Goal: Task Accomplishment & Management: Use online tool/utility

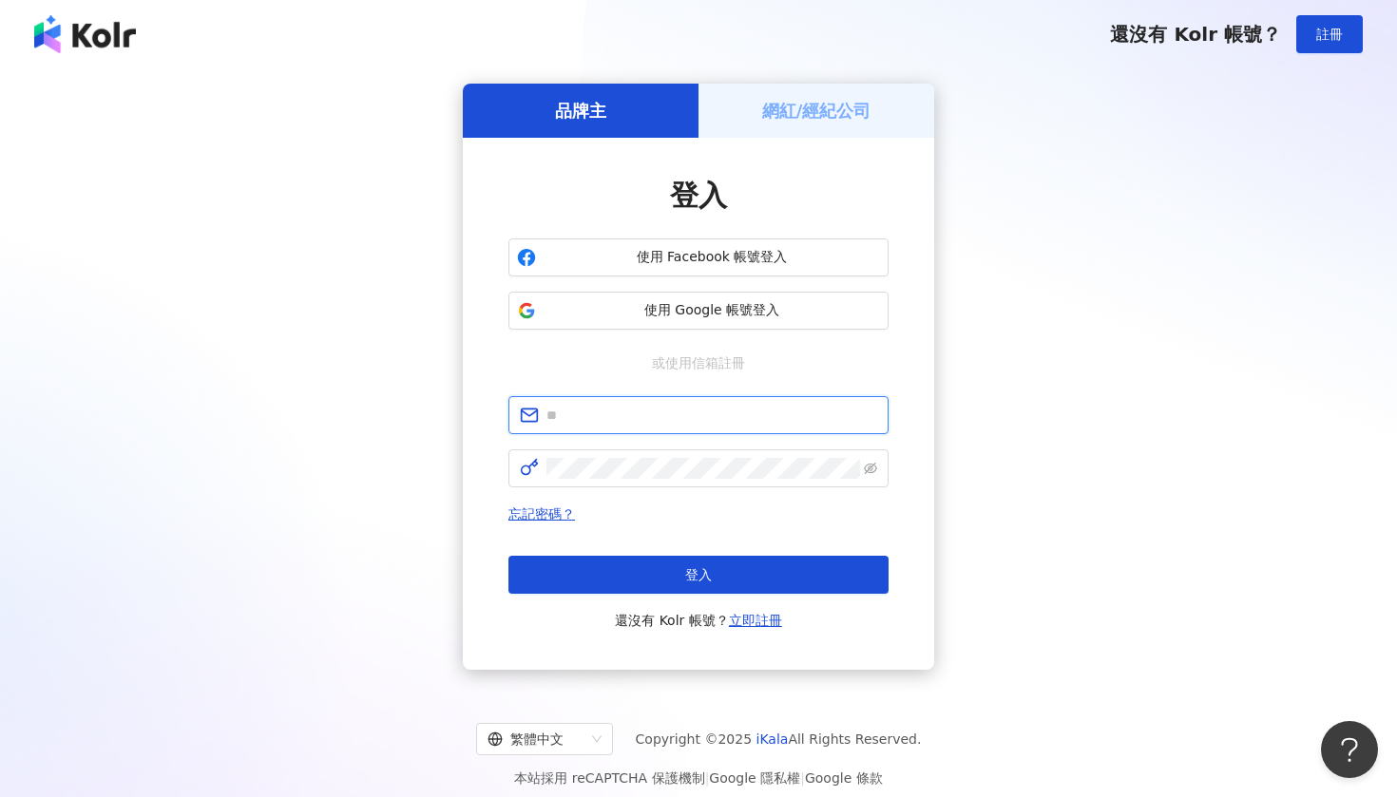
type input "**********"
click at [699, 575] on button "登入" at bounding box center [698, 575] width 380 height 38
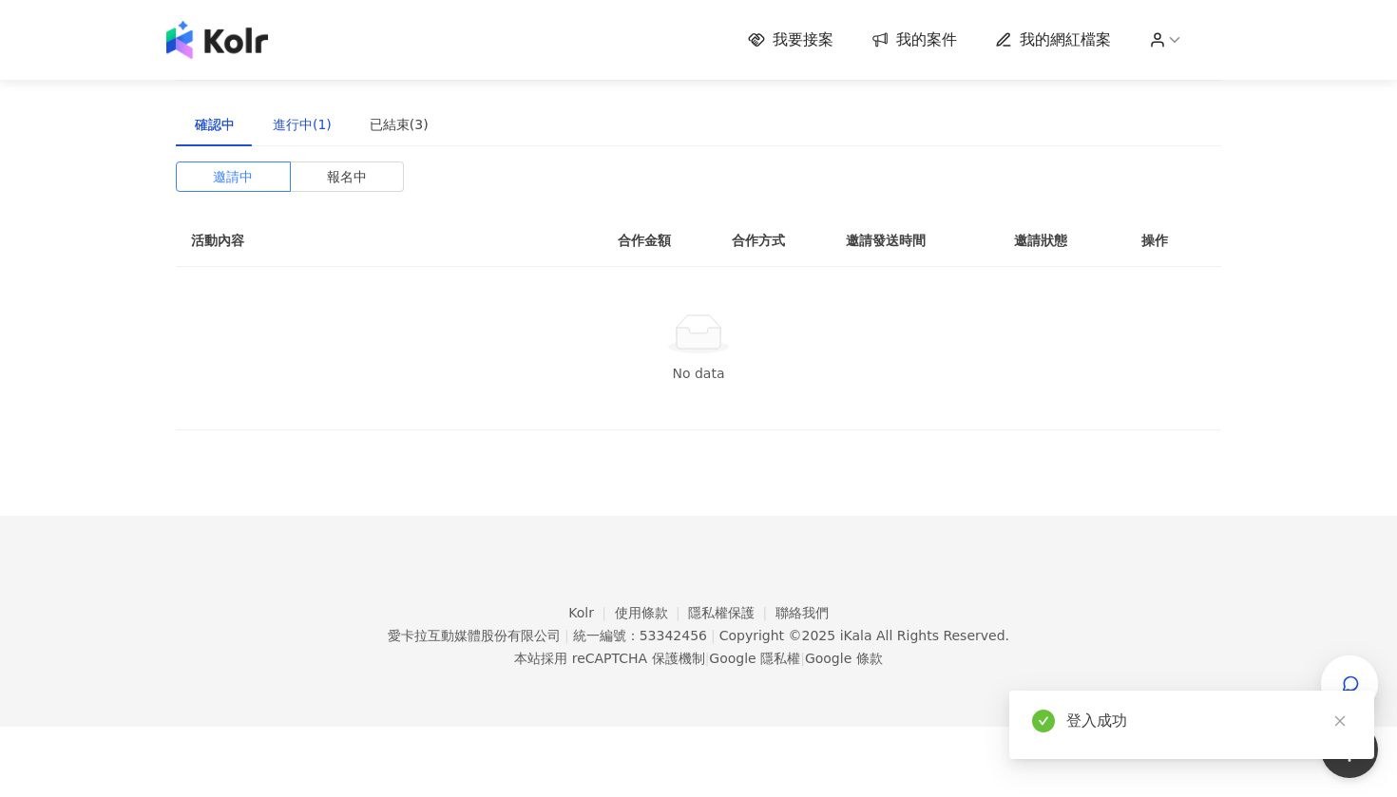
click at [313, 122] on div "進行中(1)" at bounding box center [302, 124] width 59 height 21
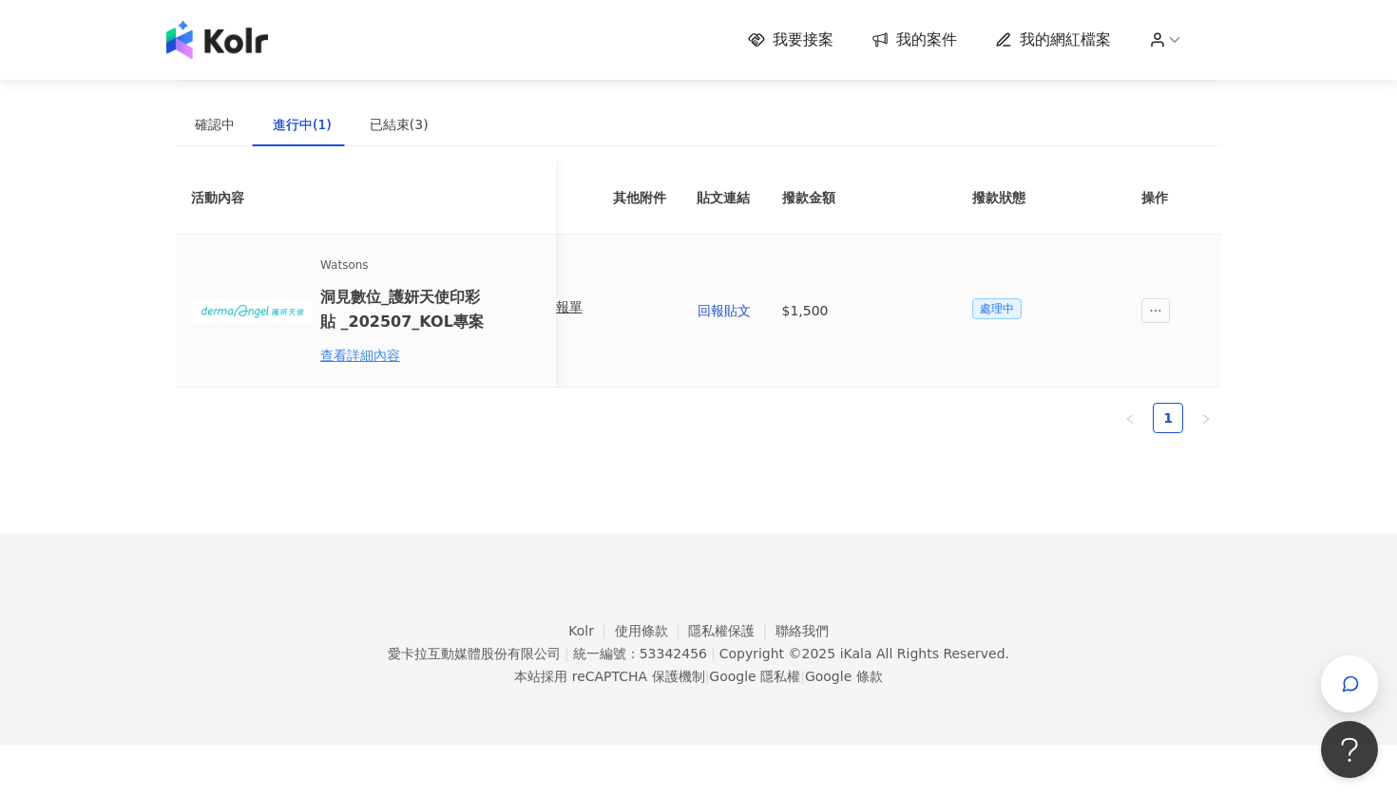
scroll to position [0, 856]
click at [188, 128] on div "確認中" at bounding box center [215, 125] width 78 height 44
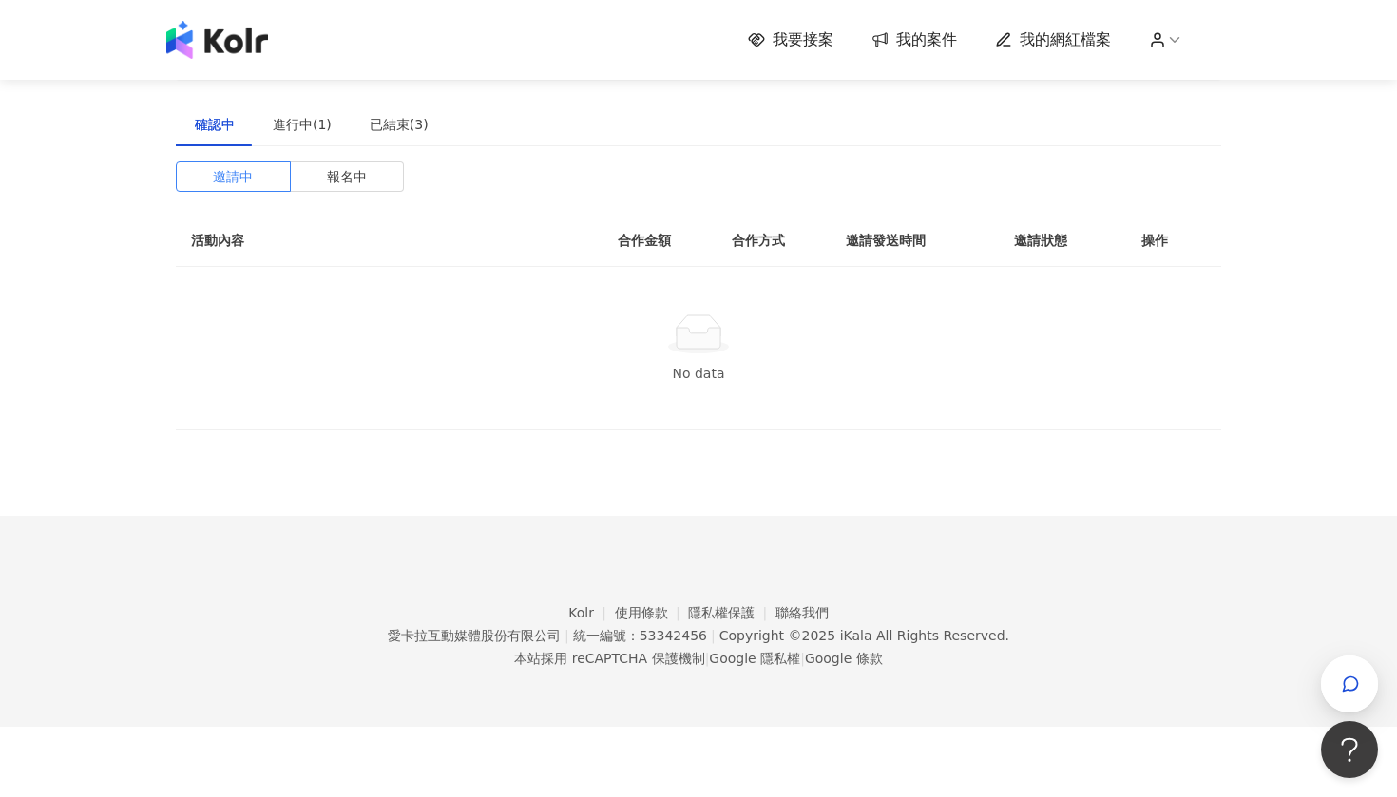
click at [775, 60] on div "我要接案 我的案件 我的網紅檔案" at bounding box center [698, 40] width 1397 height 80
click at [775, 54] on div "我要接案 我的案件 我的網紅檔案" at bounding box center [698, 40] width 1083 height 38
click at [764, 41] on icon at bounding box center [756, 39] width 16 height 13
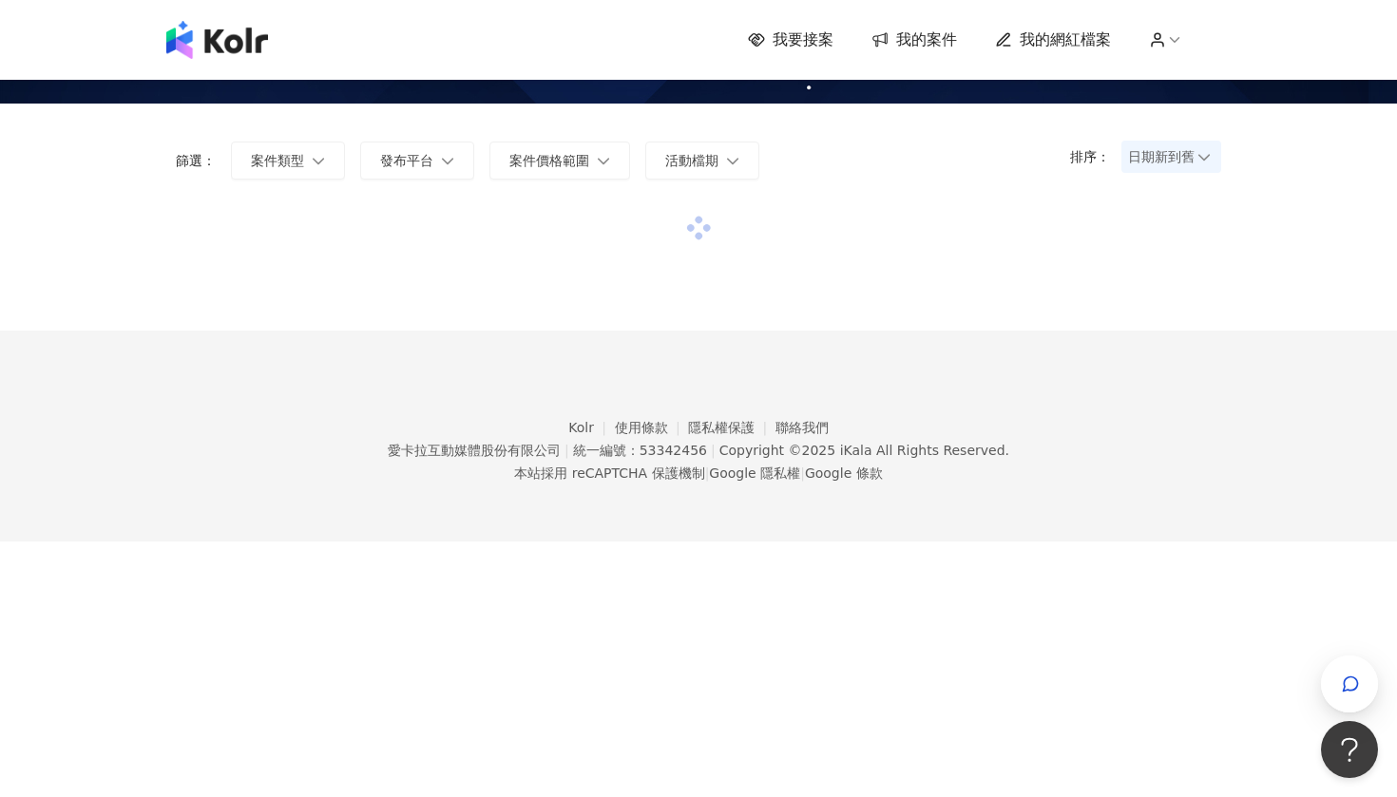
scroll to position [86, 0]
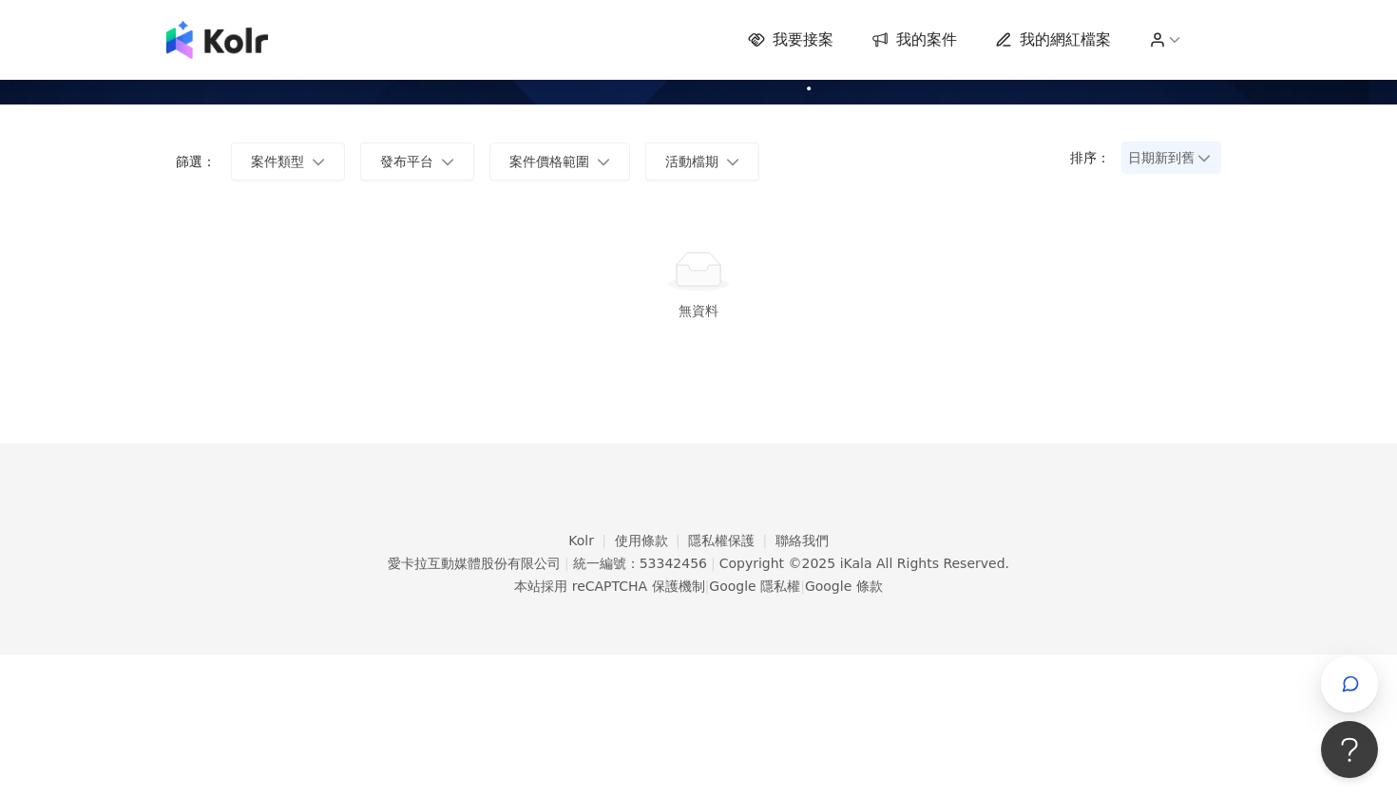
click at [815, 44] on span "我要接案" at bounding box center [803, 39] width 61 height 21
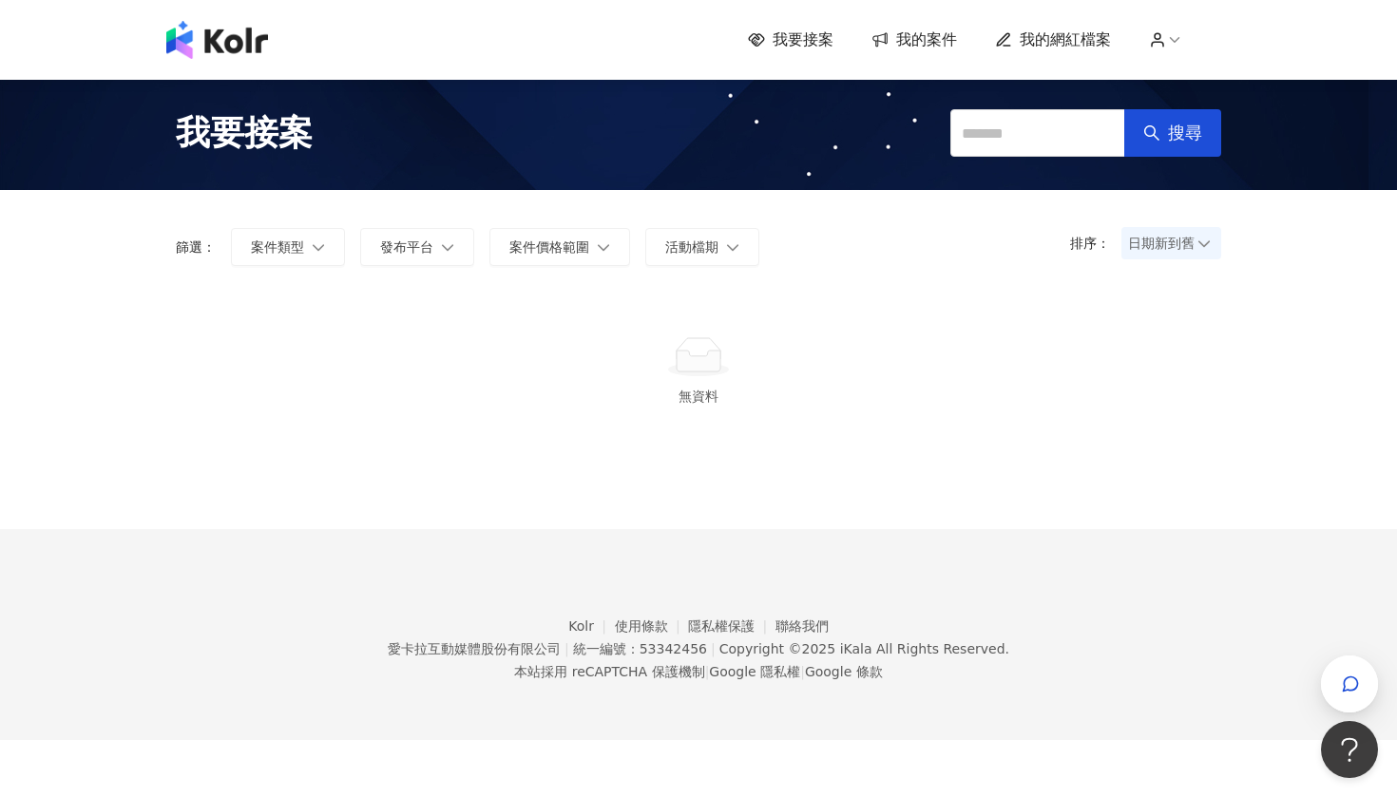
click at [910, 43] on span "我的案件" at bounding box center [926, 39] width 61 height 21
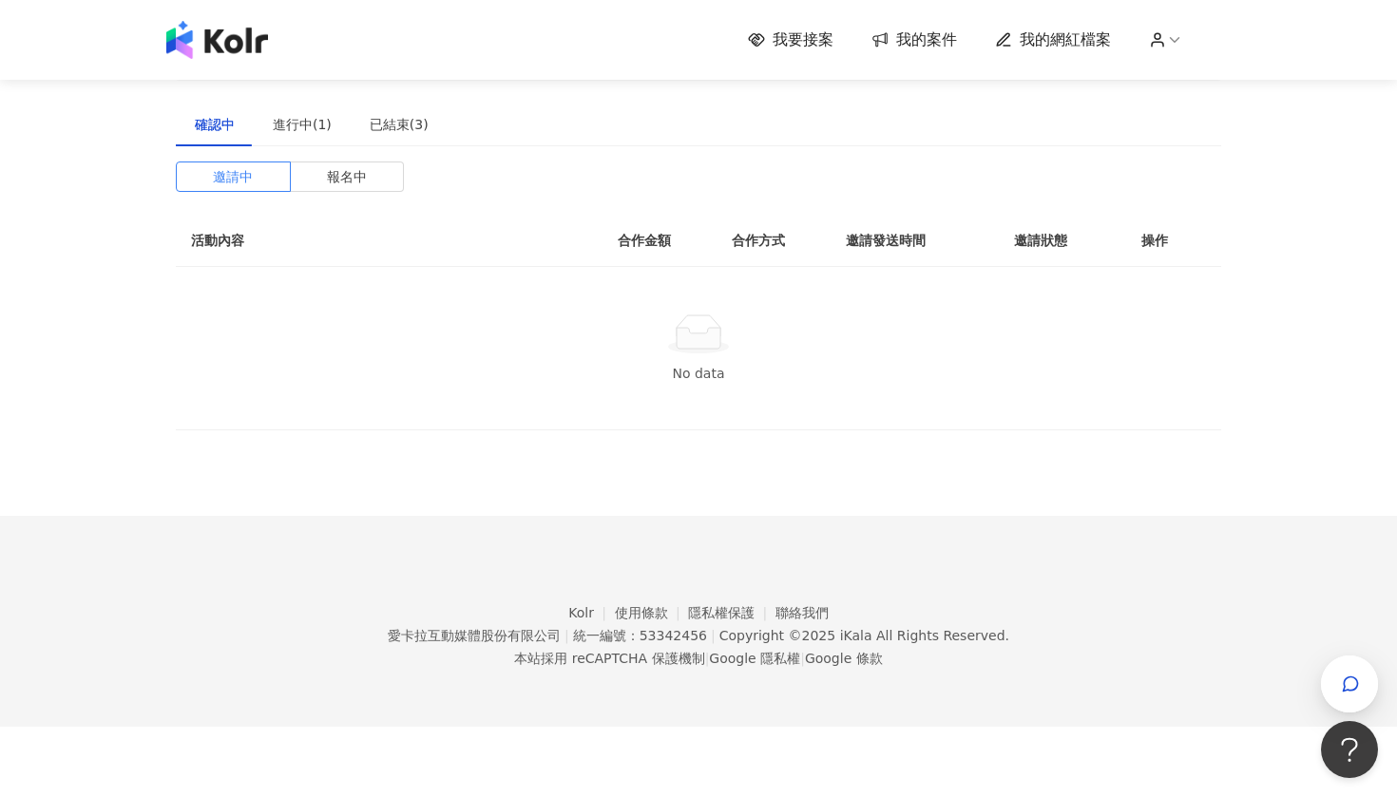
click at [1024, 46] on span "我的網紅檔案" at bounding box center [1065, 39] width 91 height 21
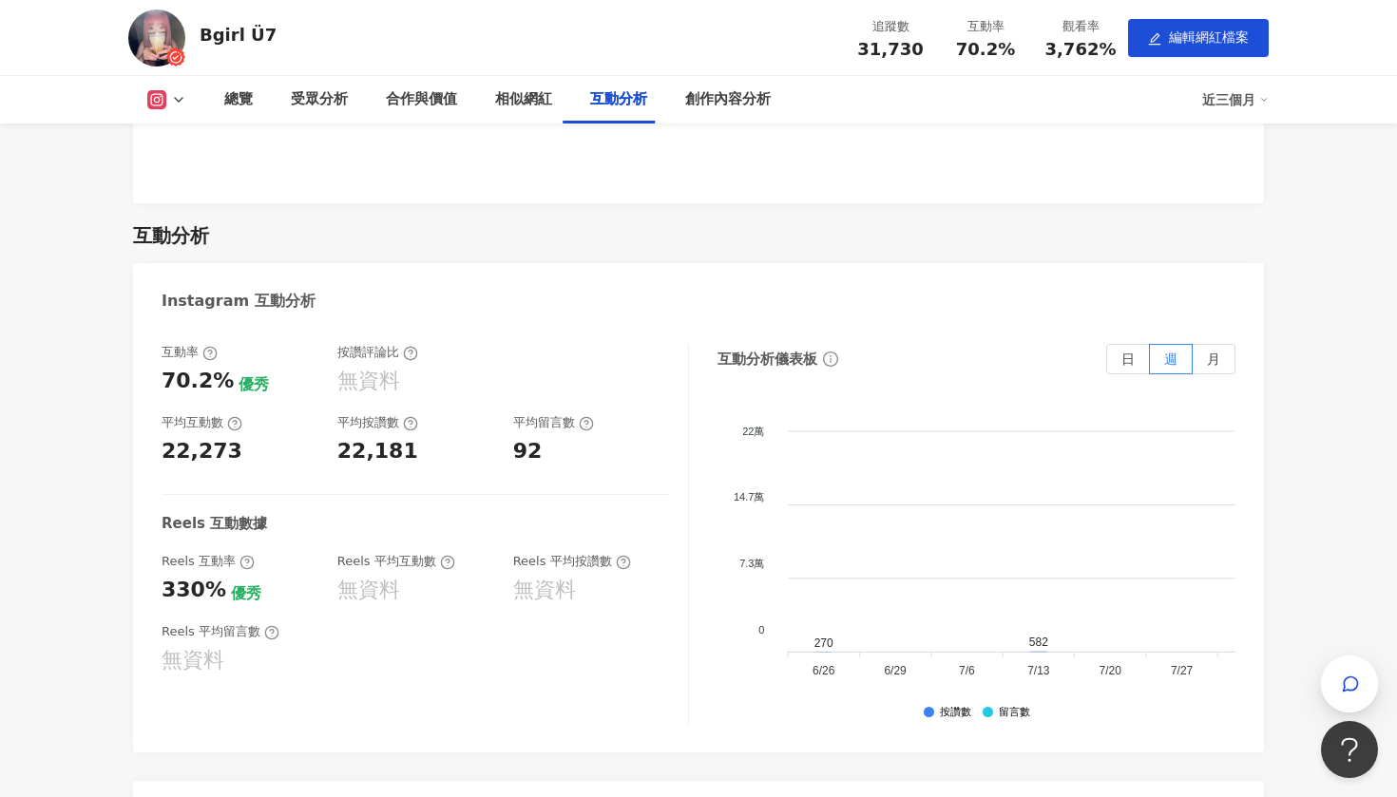
scroll to position [2971, 0]
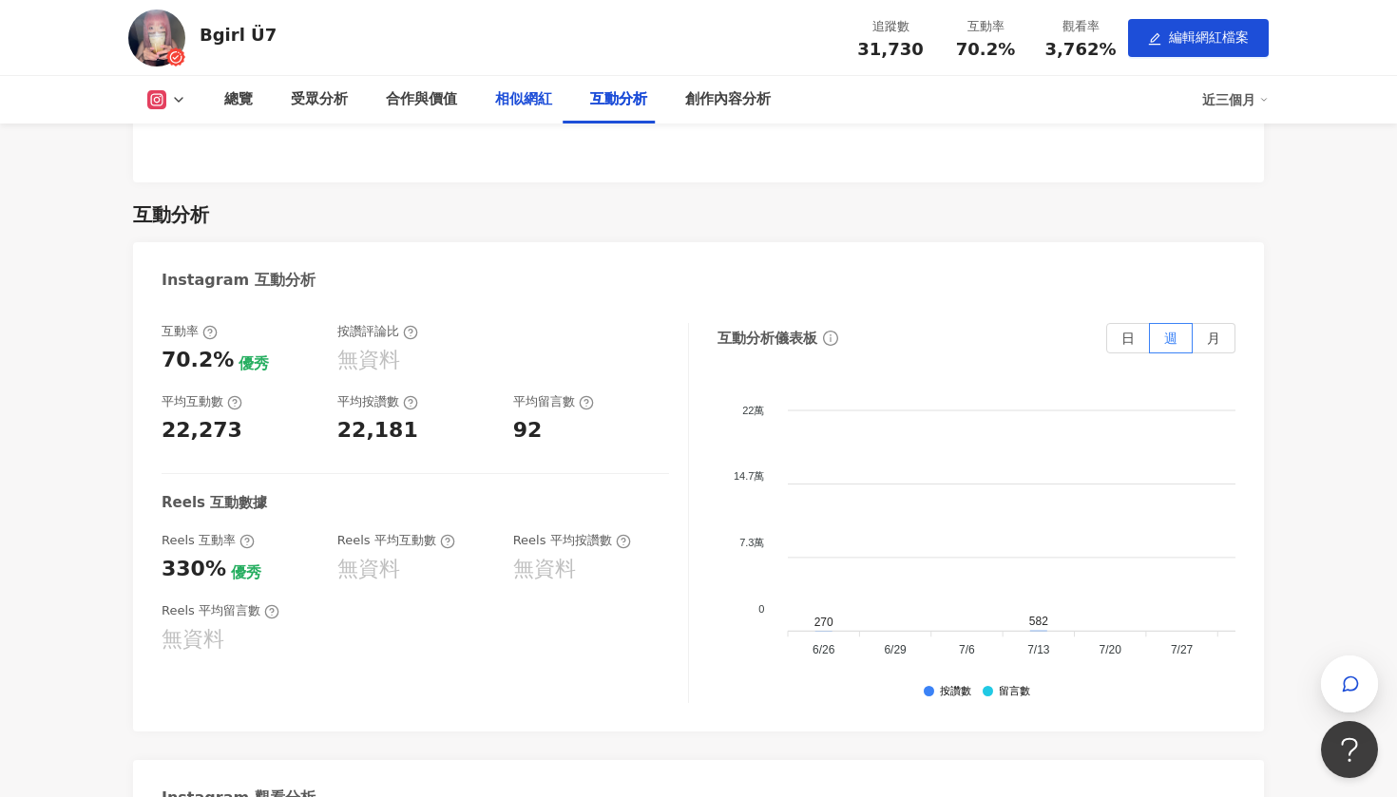
click at [485, 110] on div "相似網紅" at bounding box center [523, 100] width 95 height 48
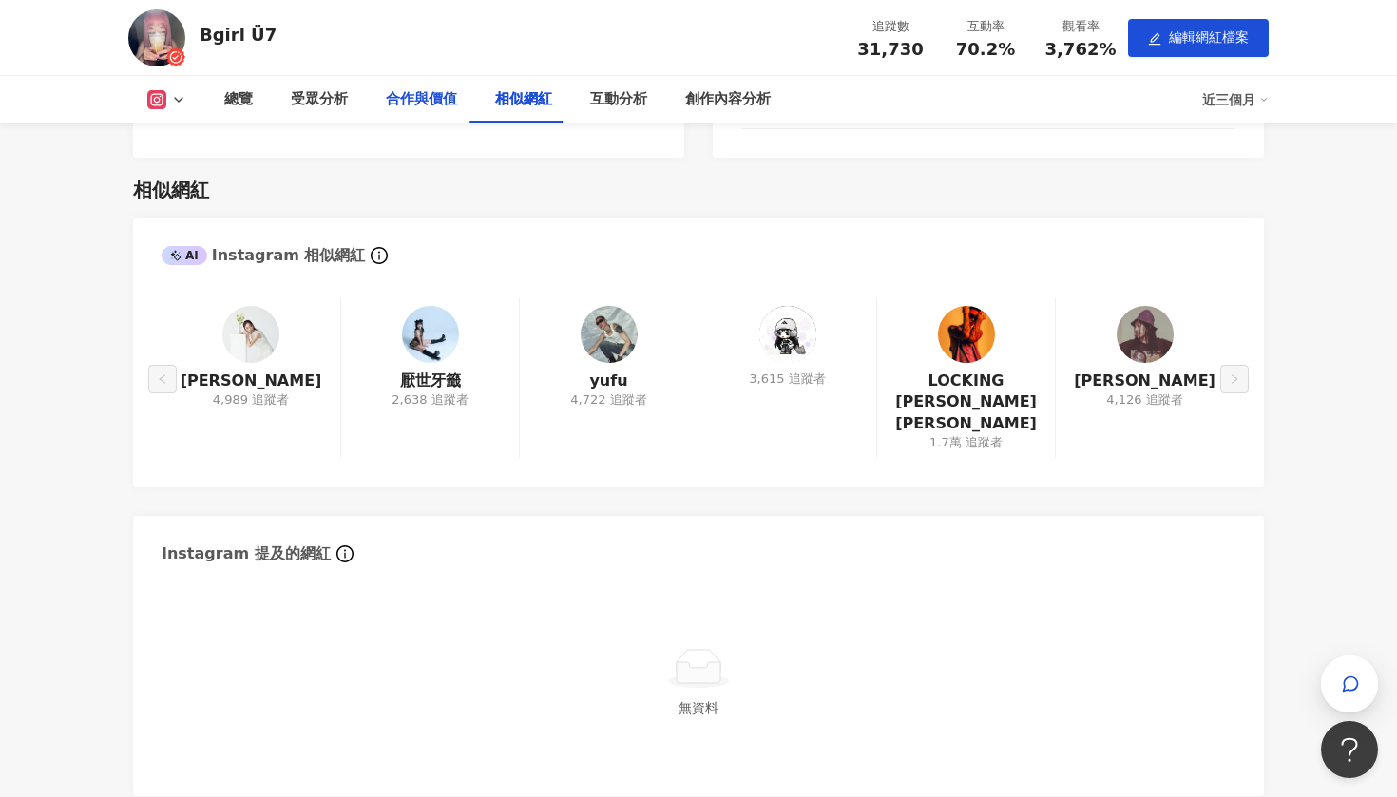
click at [431, 106] on div "合作與價值" at bounding box center [421, 99] width 71 height 23
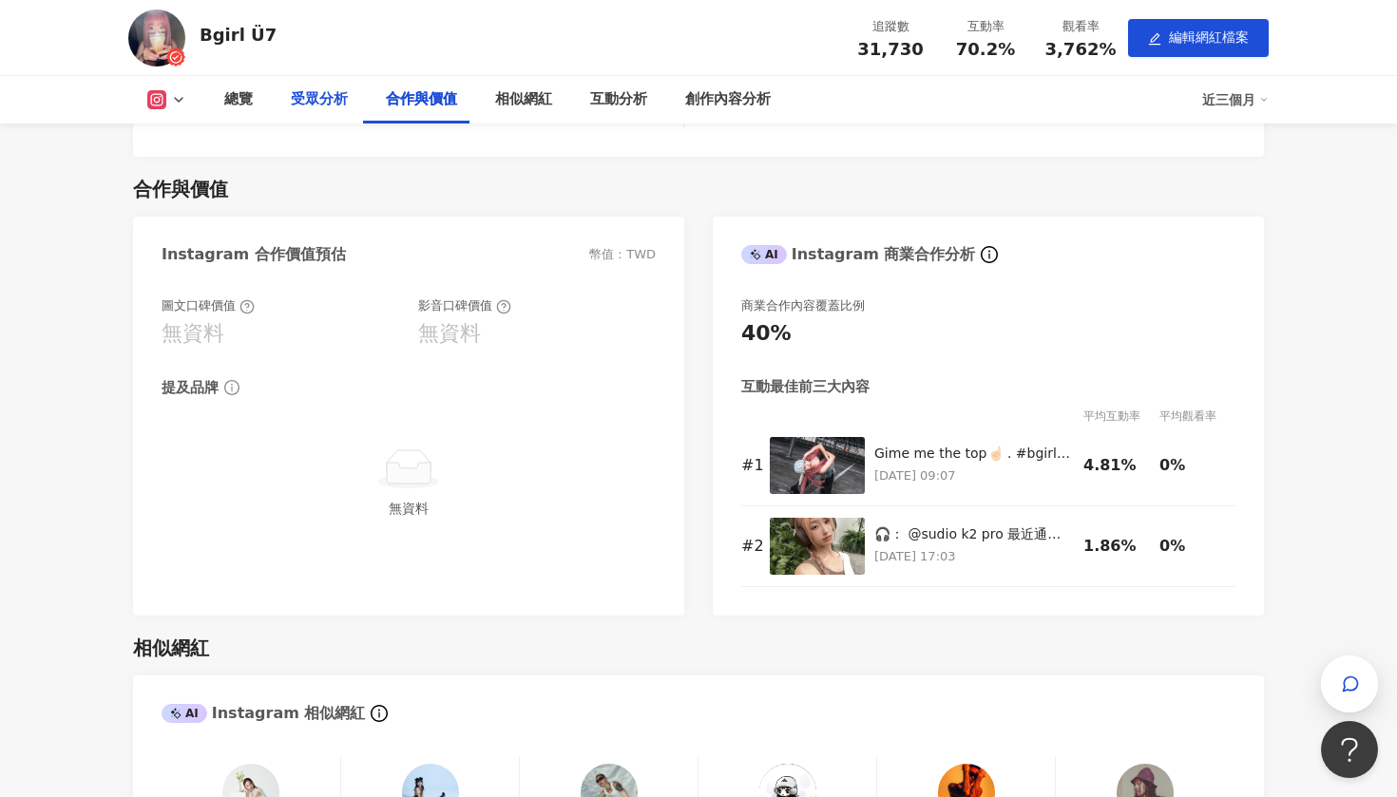
click at [327, 105] on div "受眾分析" at bounding box center [319, 99] width 57 height 23
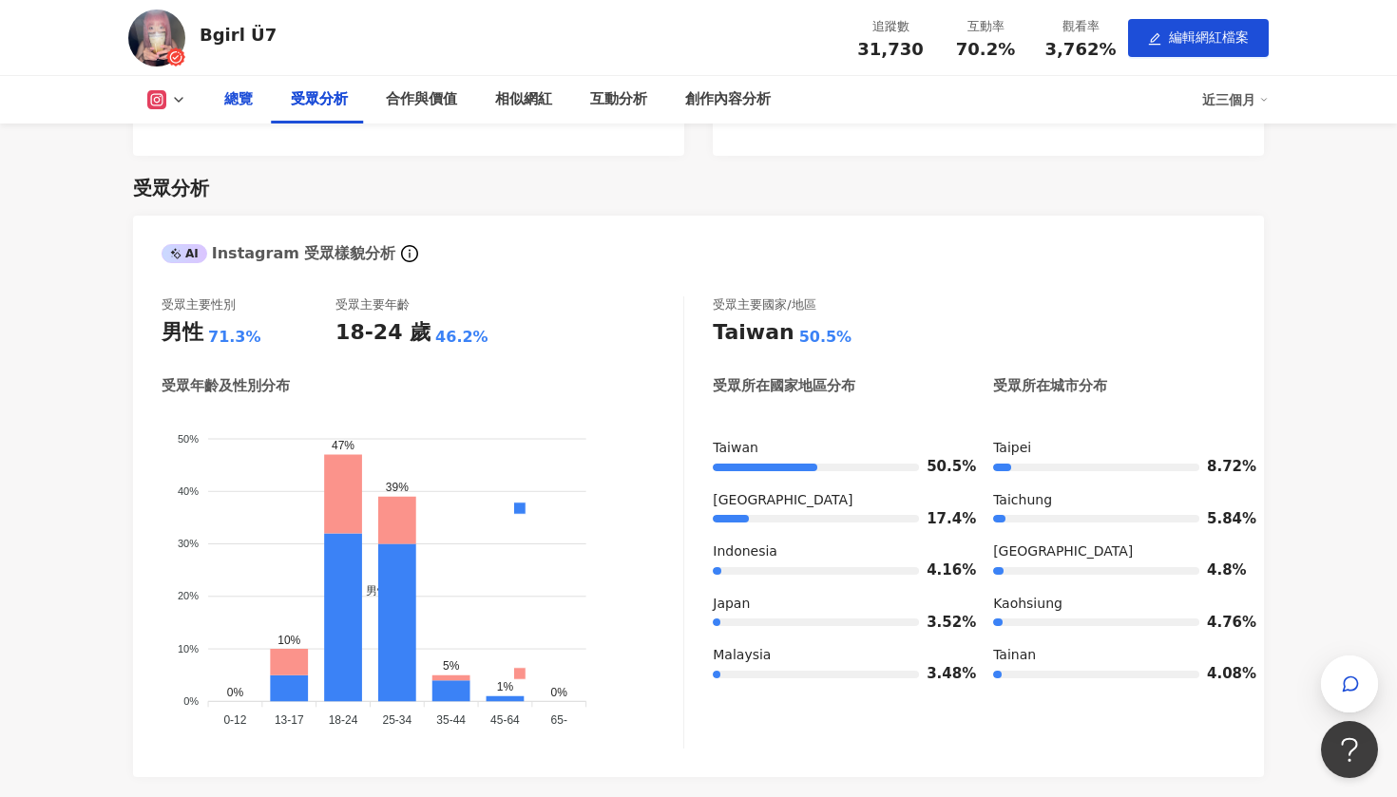
click at [240, 104] on div "總覽" at bounding box center [238, 99] width 29 height 23
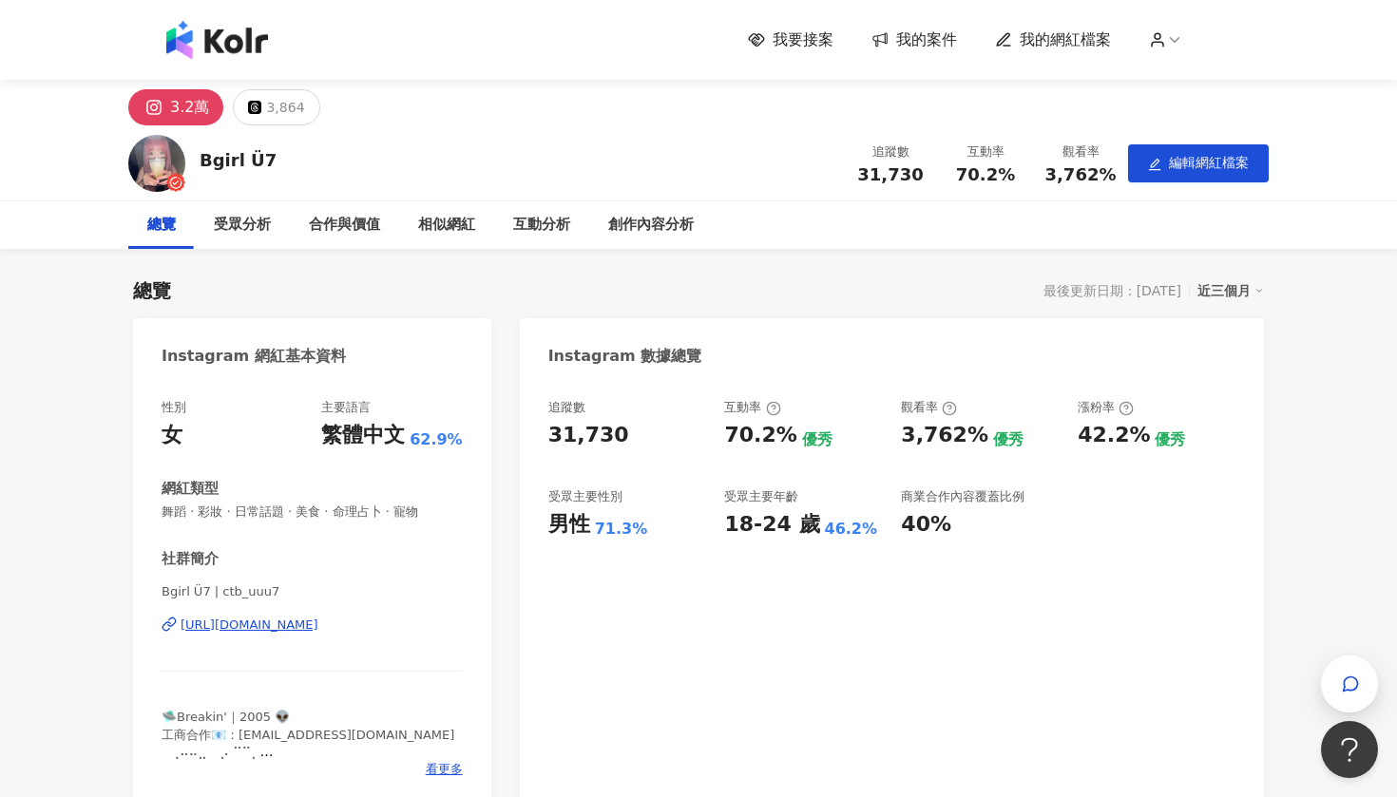
click at [766, 28] on div "我要接案 我的案件 我的網紅檔案" at bounding box center [698, 40] width 1083 height 38
click at [787, 40] on span "我要接案" at bounding box center [803, 39] width 61 height 21
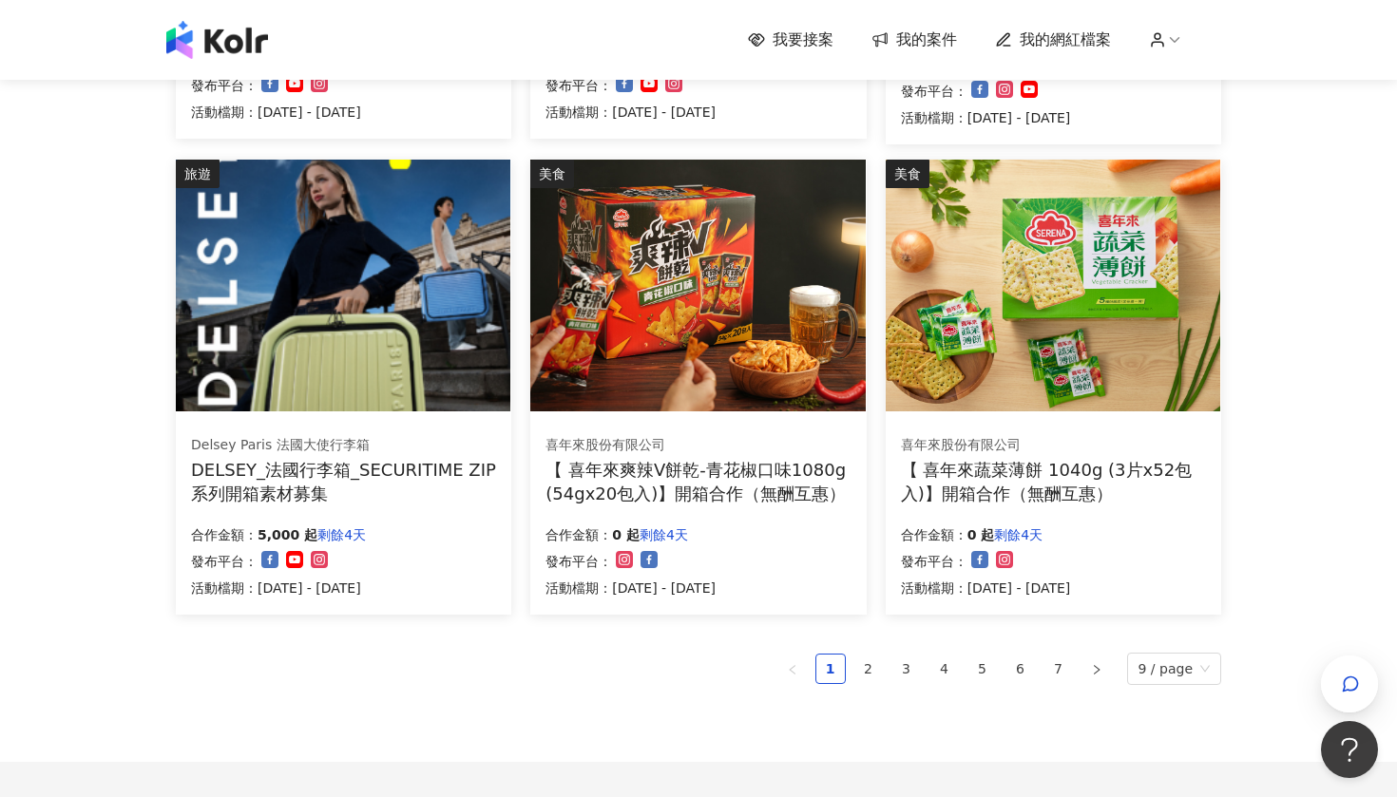
scroll to position [1072, 0]
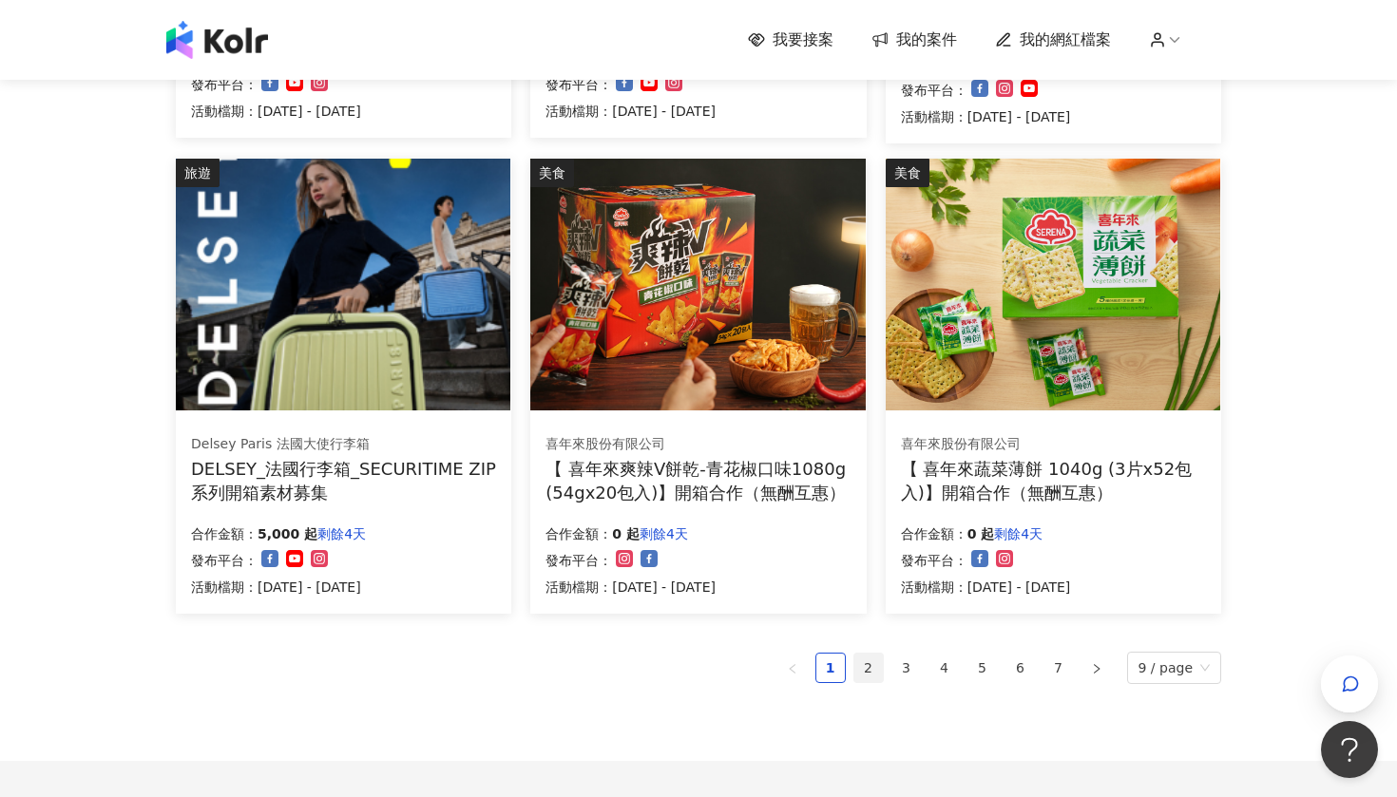
click at [864, 654] on link "2" at bounding box center [868, 668] width 29 height 29
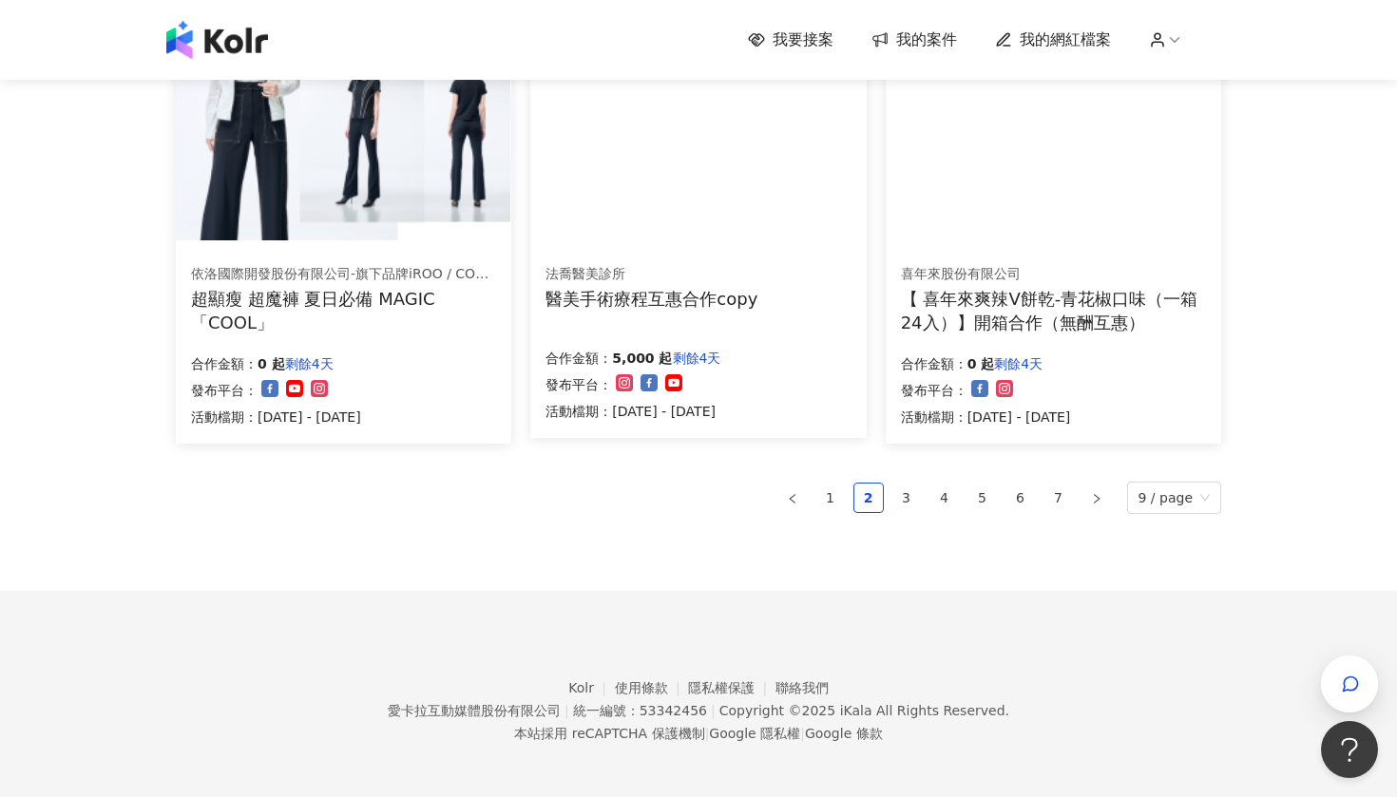
scroll to position [1241, 0]
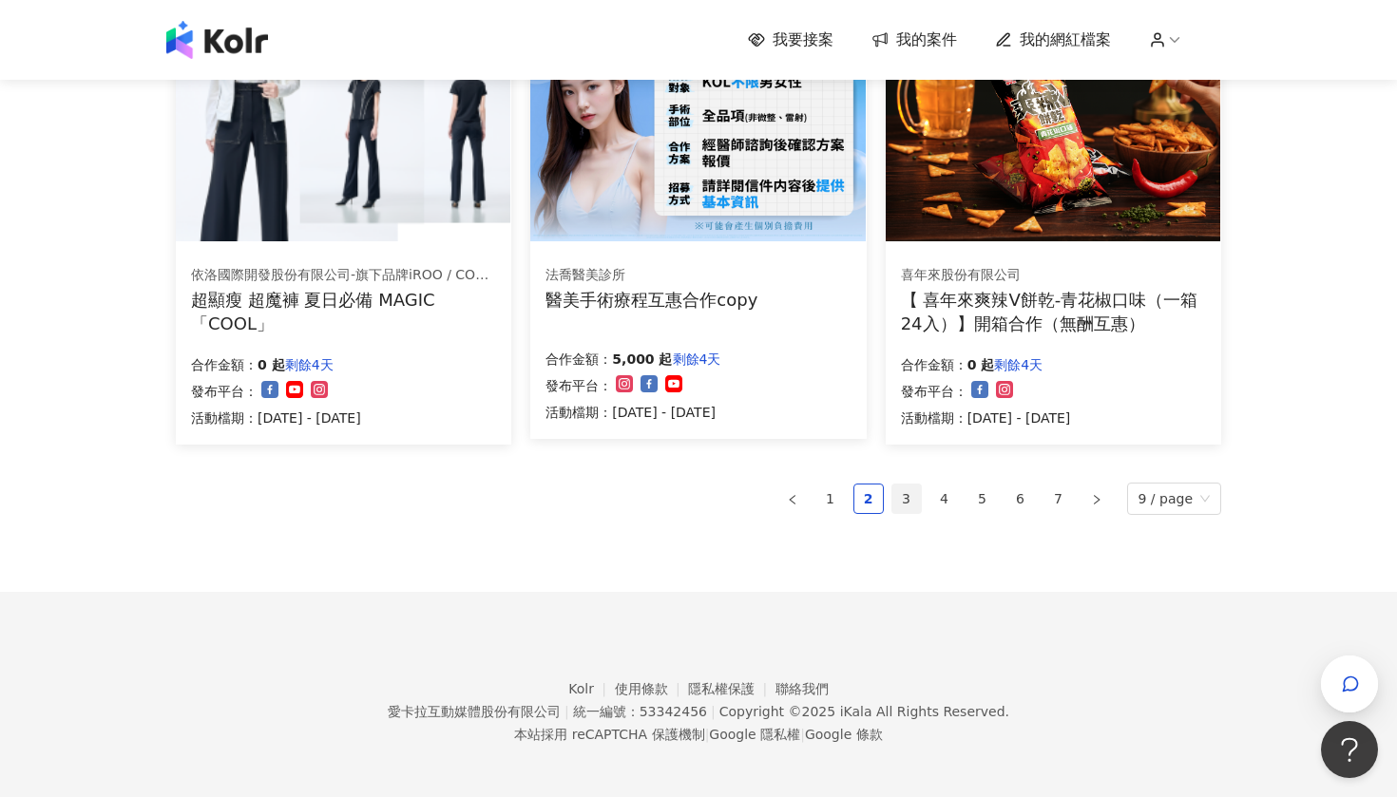
click at [921, 489] on link "3" at bounding box center [906, 499] width 29 height 29
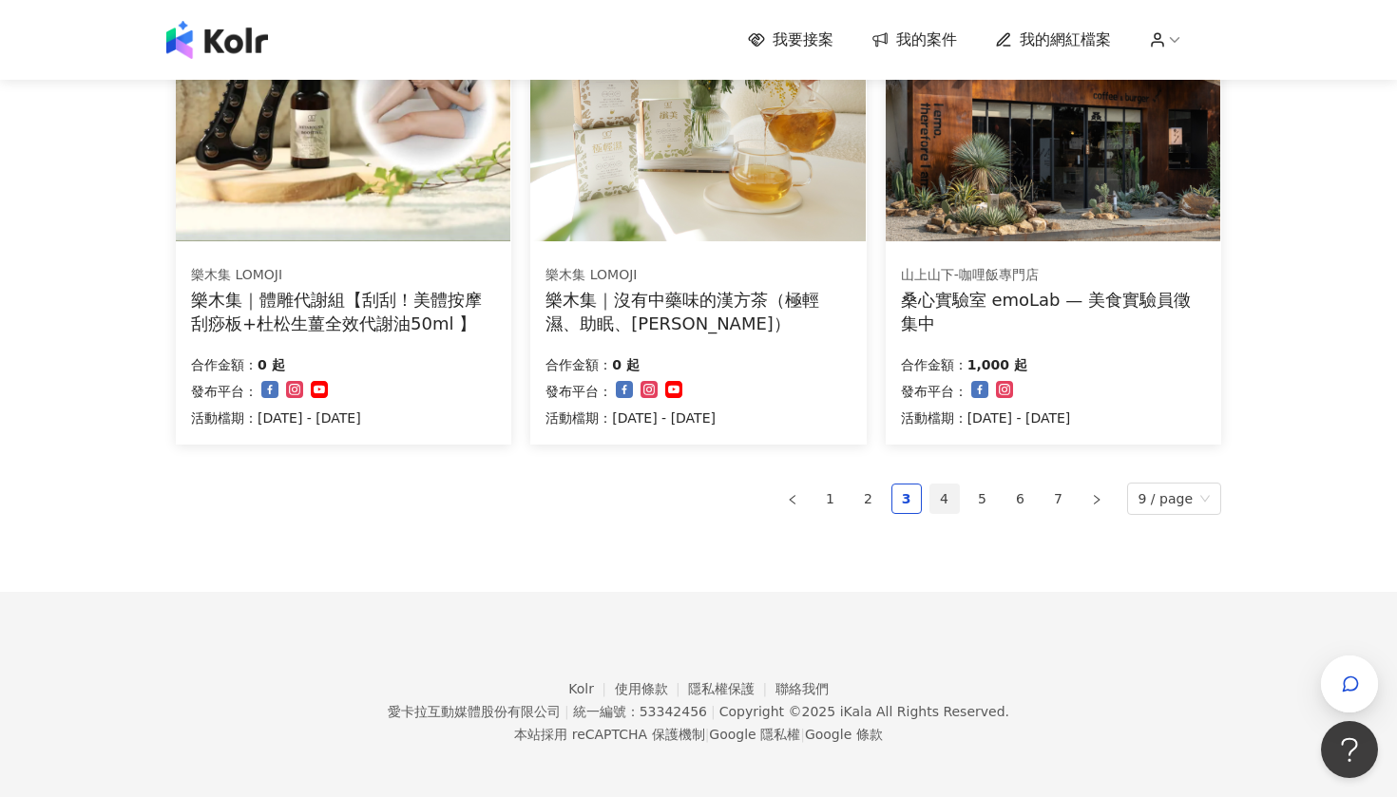
click at [957, 500] on link "4" at bounding box center [944, 499] width 29 height 29
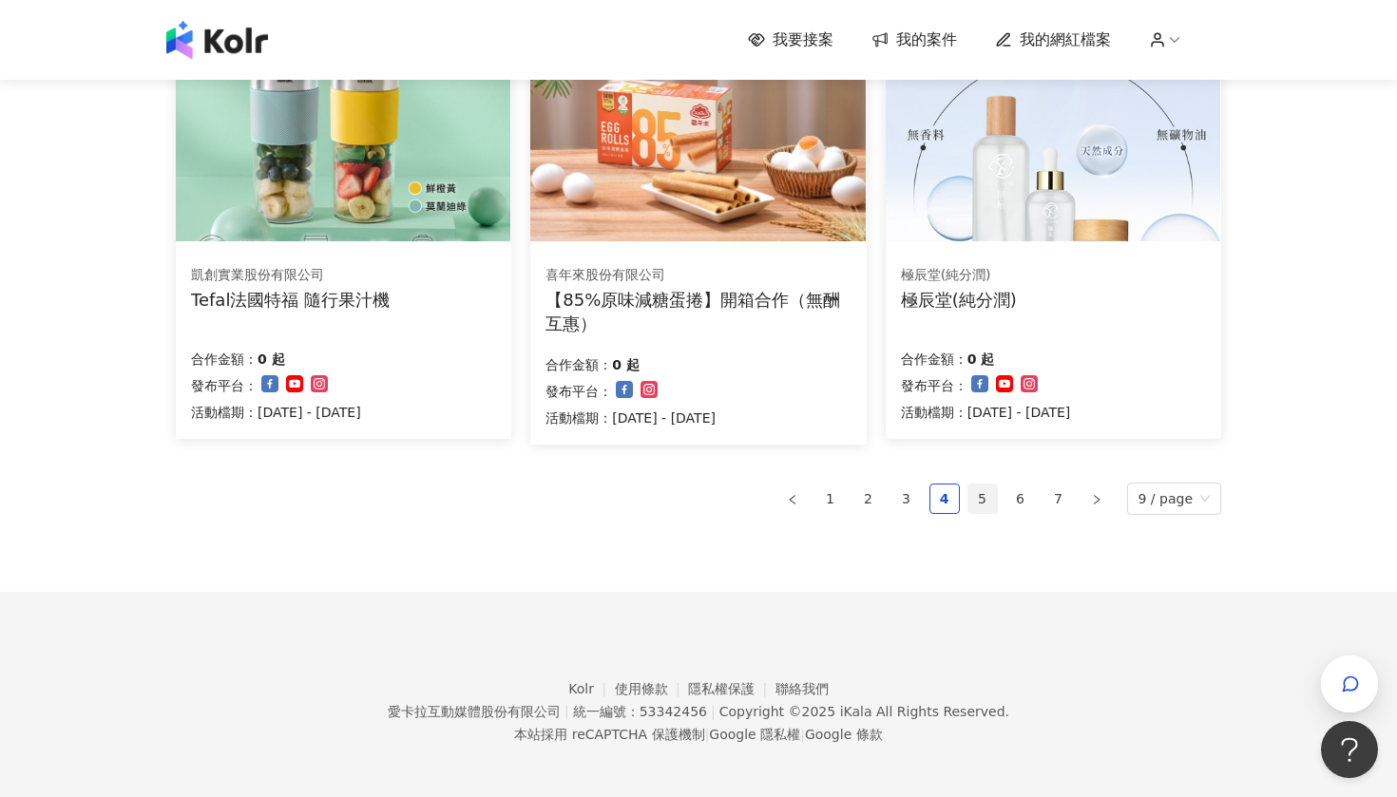
click at [992, 499] on link "5" at bounding box center [982, 499] width 29 height 29
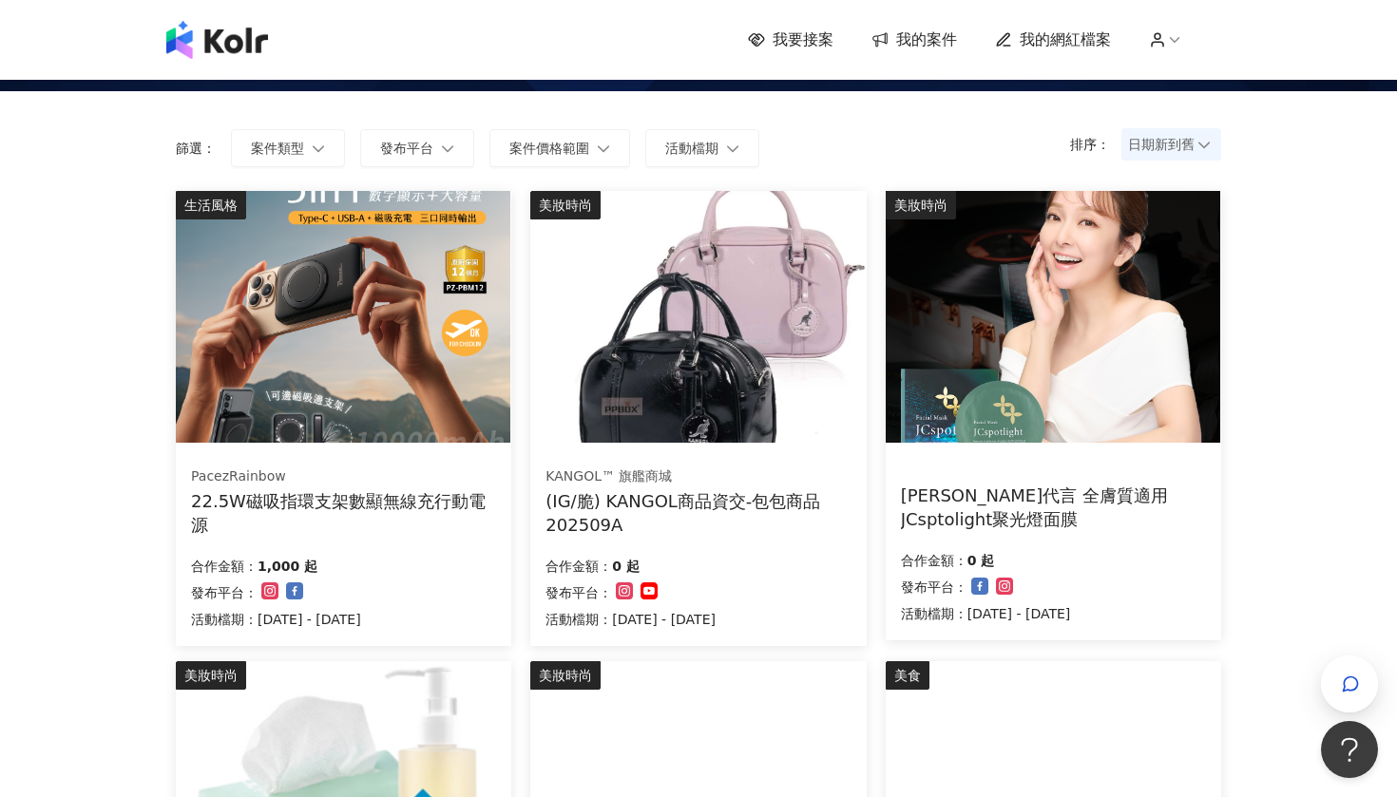
scroll to position [94, 0]
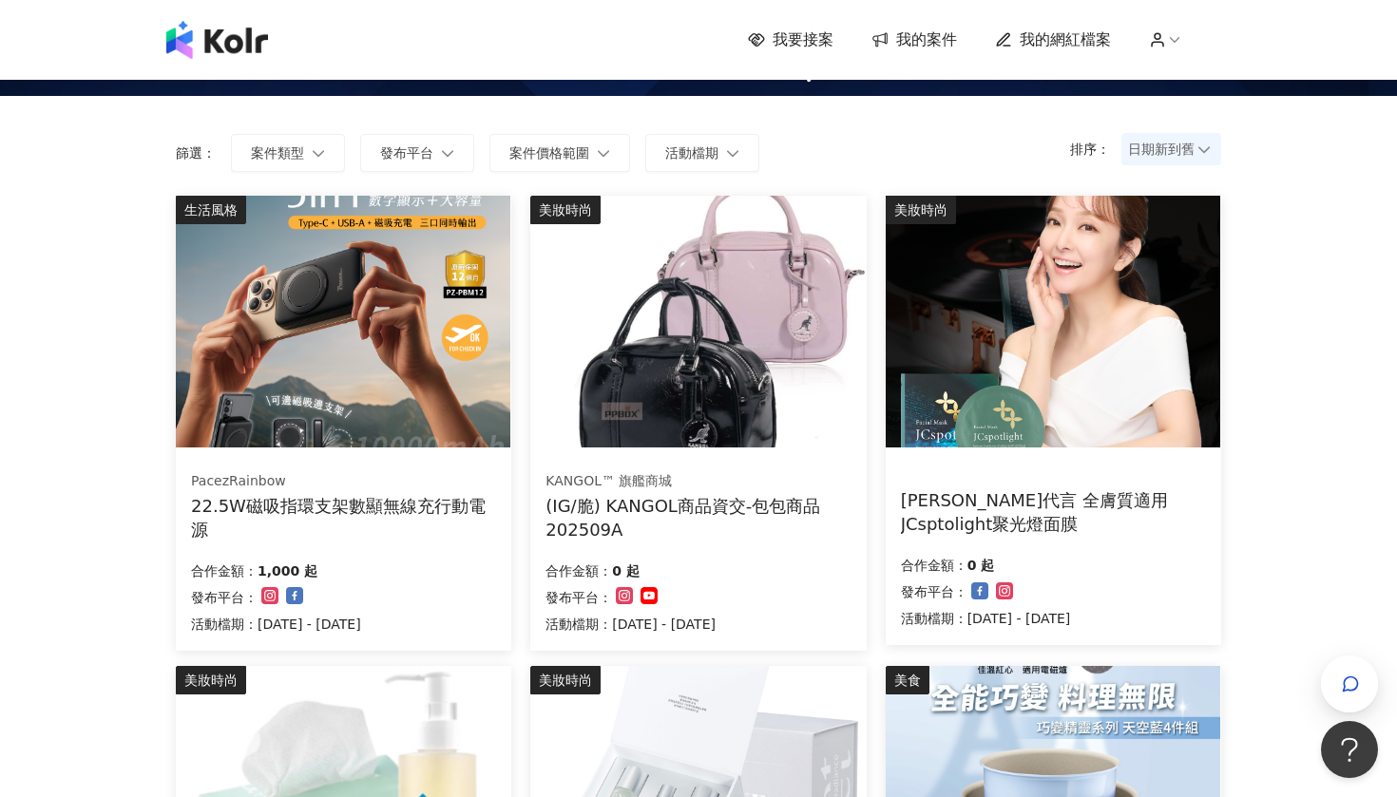
click at [717, 541] on div "KANGOL™ 旗艦商城 (IG/脆) KANGOL商品資交-包包商品202509A 合作金額： 0 起 發布平台： 活動檔期：[DATE] - [DATE]" at bounding box center [698, 553] width 336 height 196
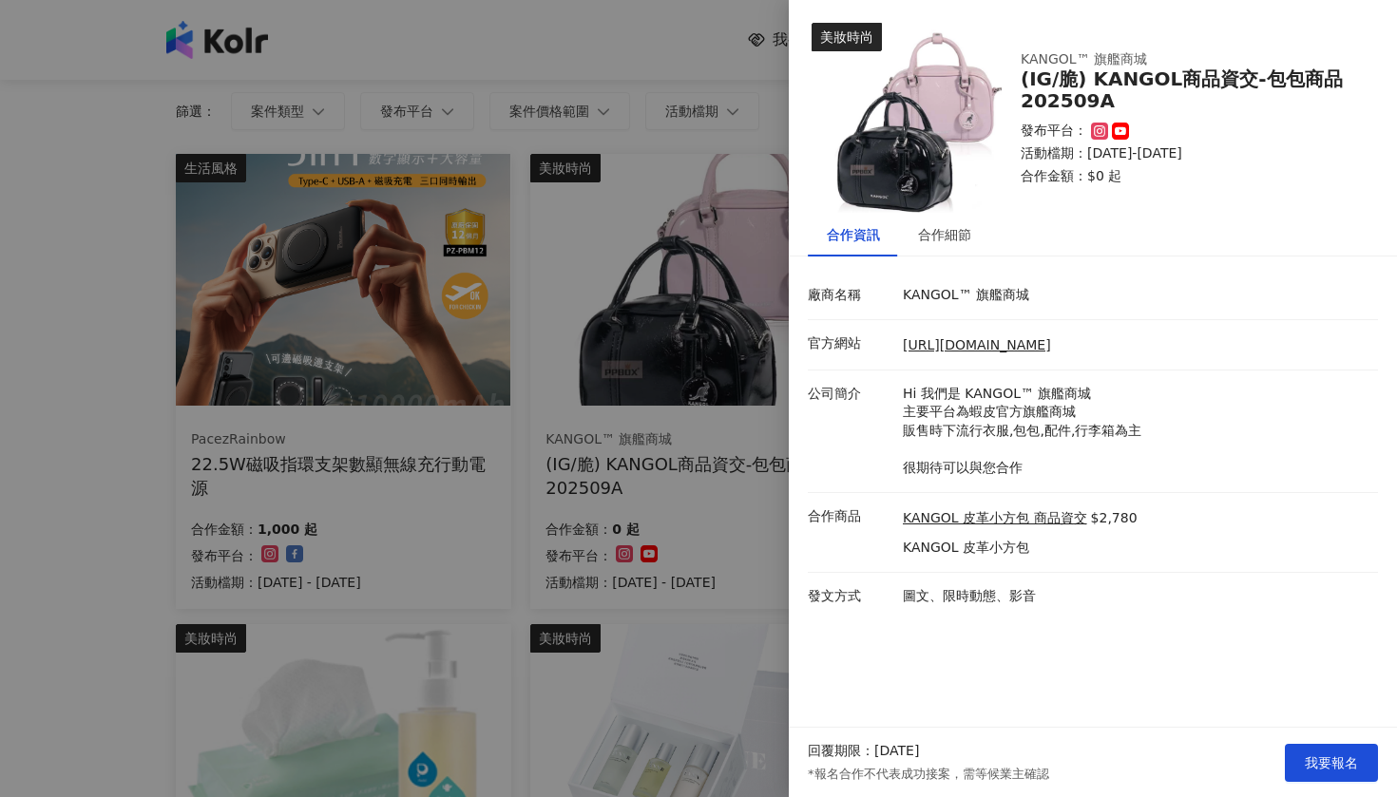
scroll to position [167, 0]
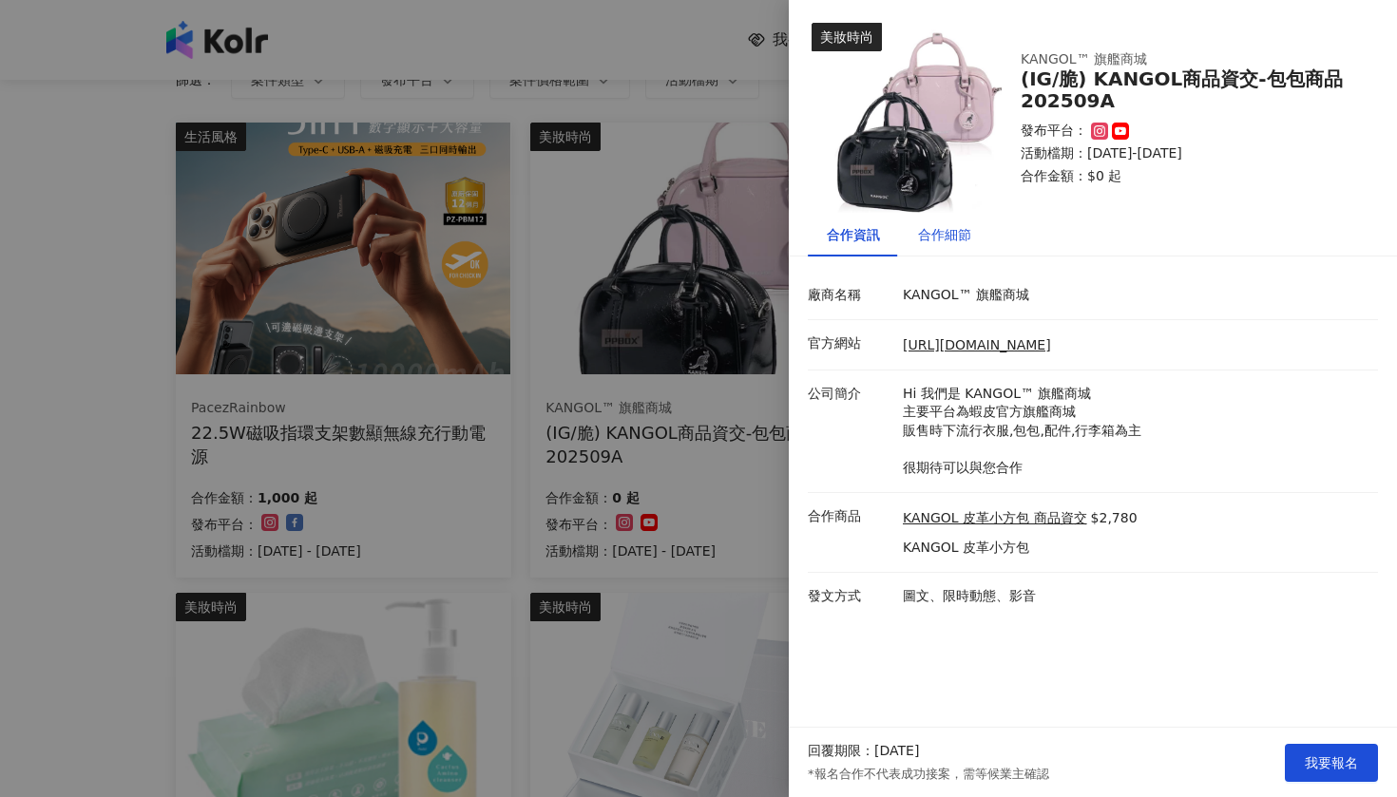
click at [958, 225] on div "合作細節" at bounding box center [944, 234] width 53 height 21
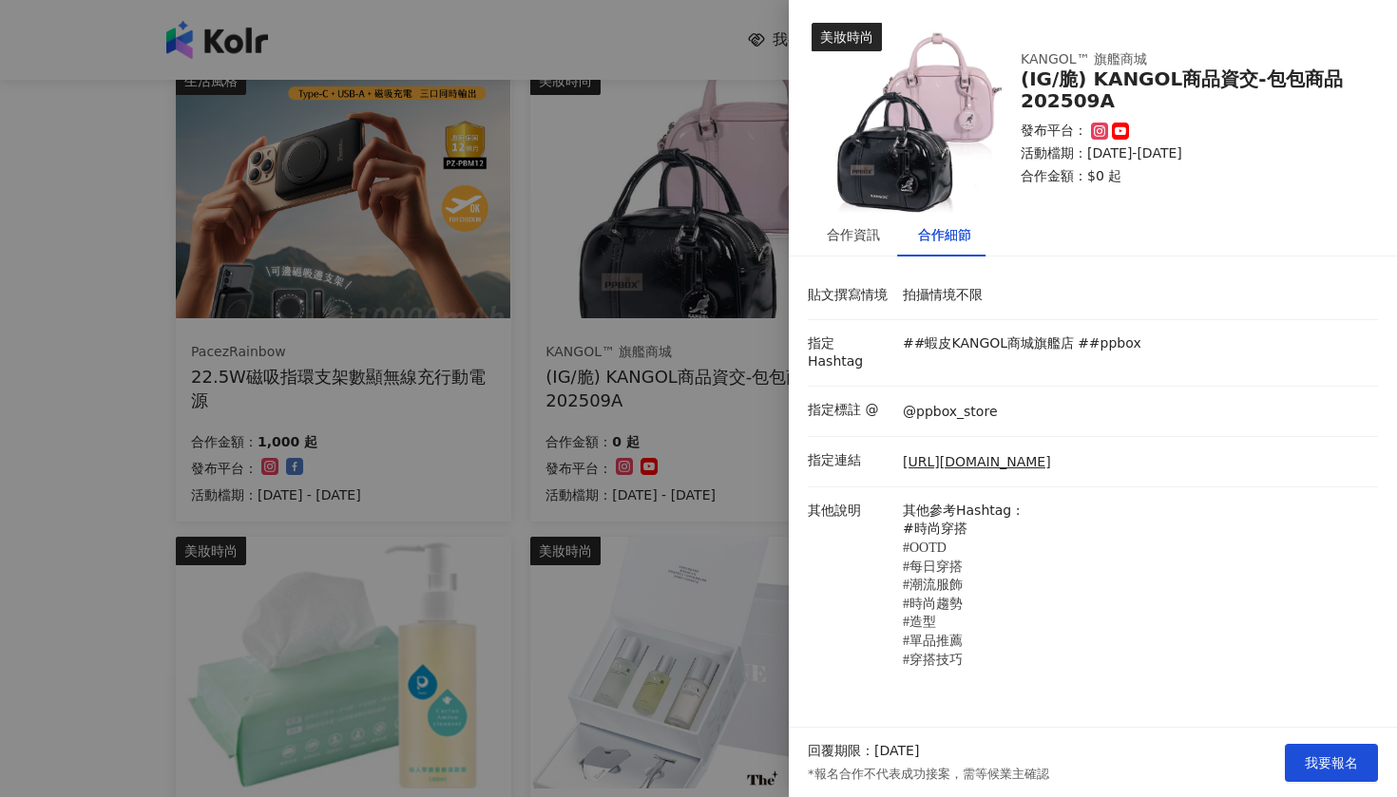
scroll to position [223, 0]
click at [630, 325] on div at bounding box center [698, 398] width 1397 height 797
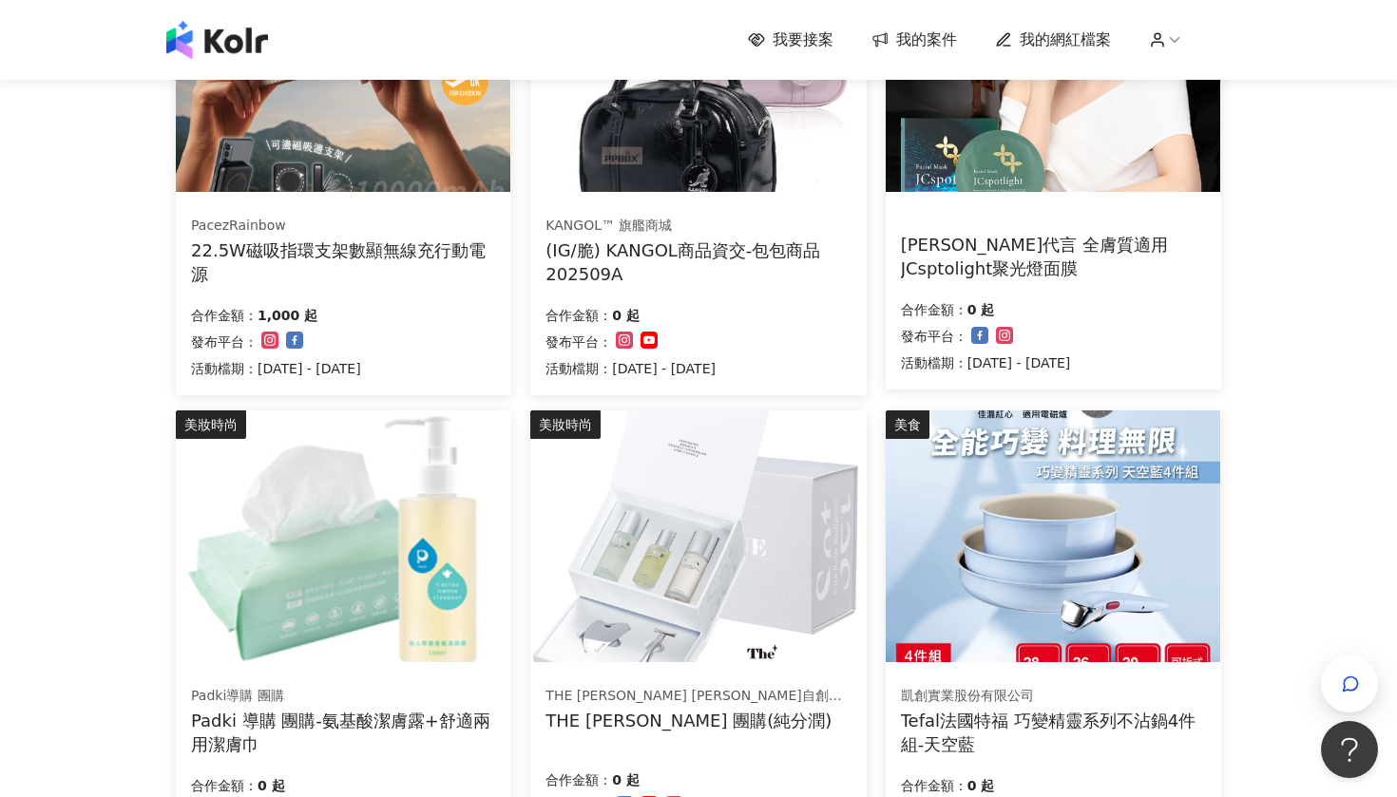
scroll to position [518, 0]
